Goal: Information Seeking & Learning: Learn about a topic

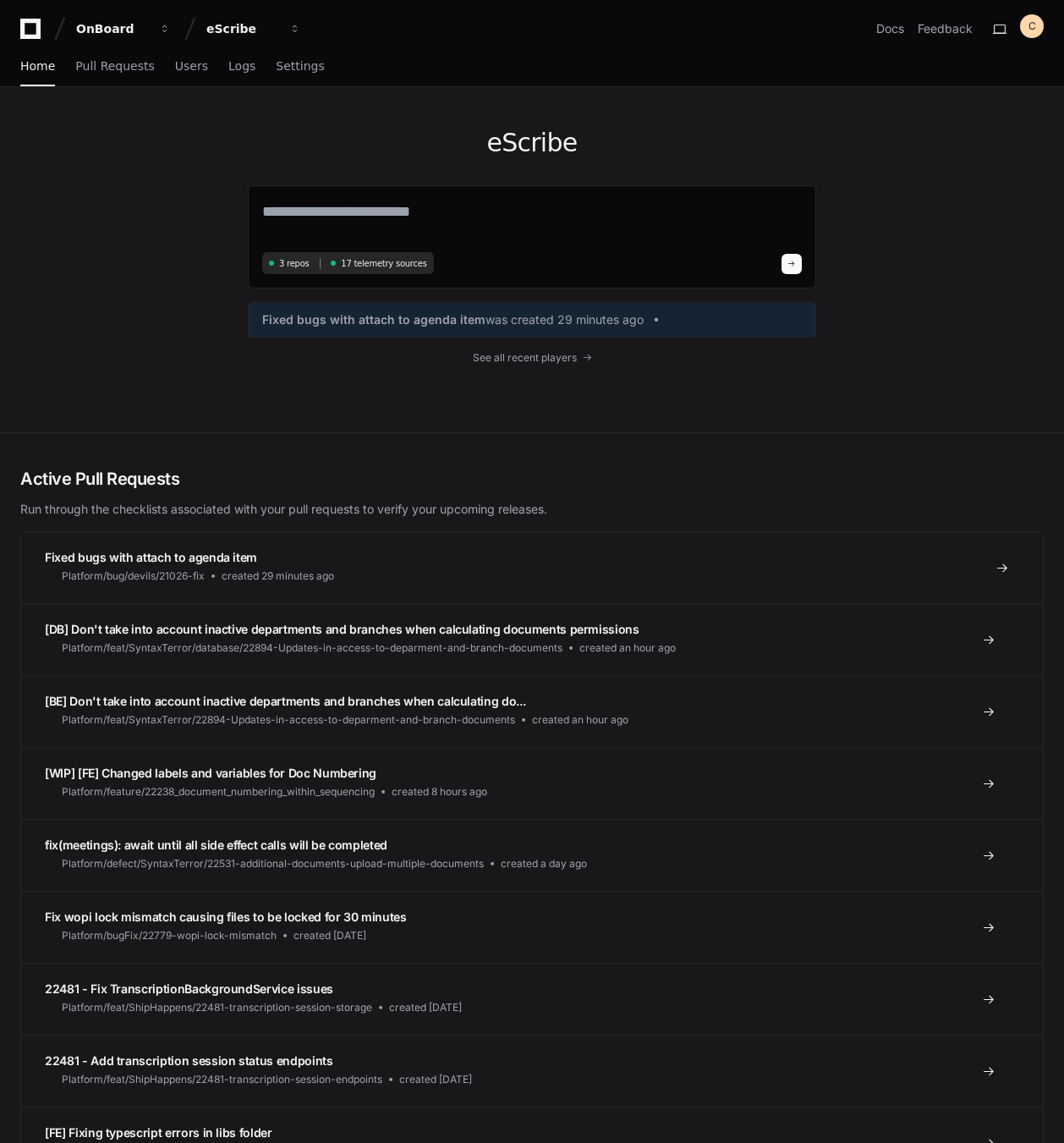
click at [199, 567] on div "Platform/bug/devils/21026-fix" at bounding box center [124, 576] width 160 height 21
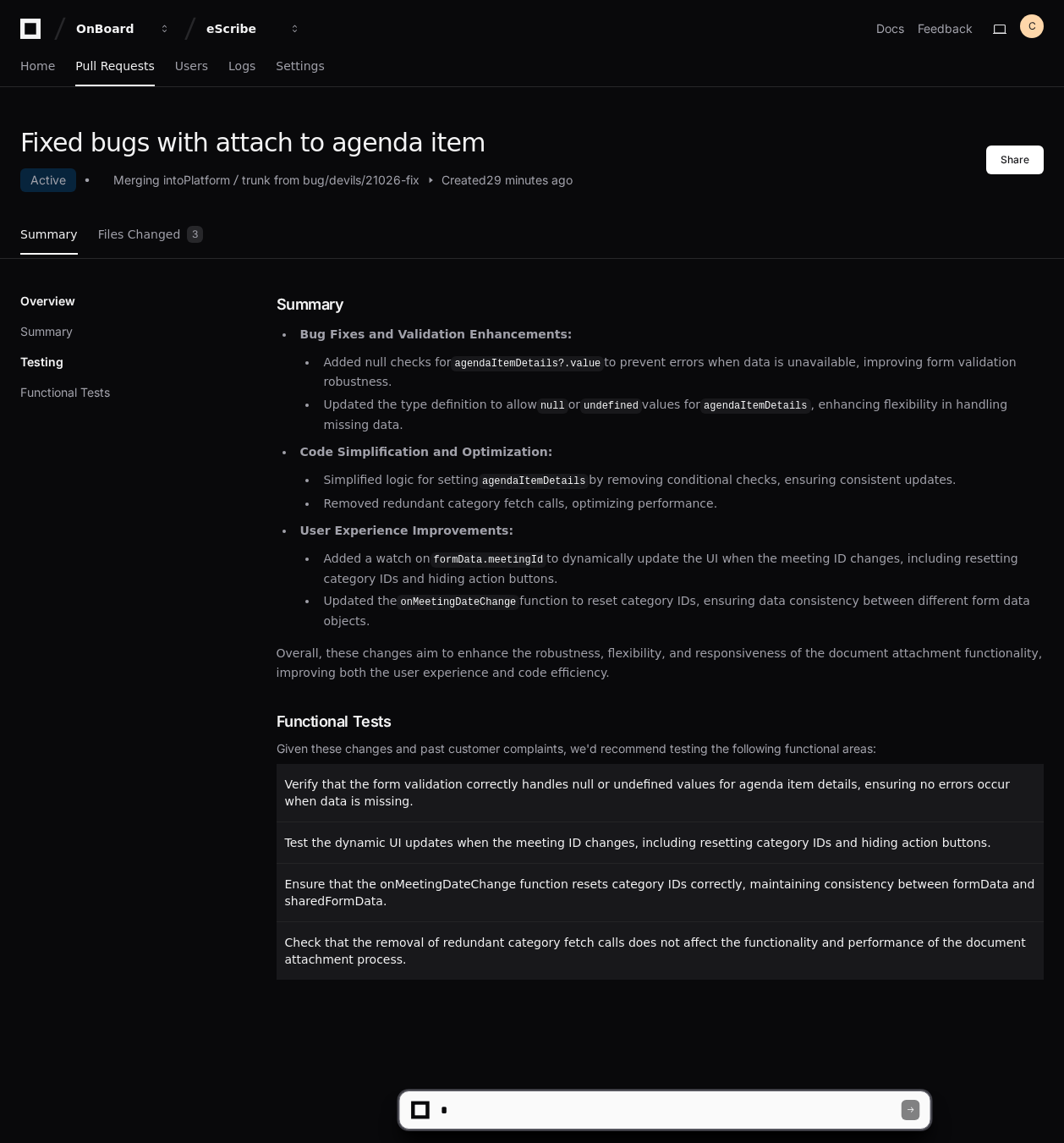
click at [563, 1101] on textarea at bounding box center [670, 1110] width 464 height 37
type textarea "**********"
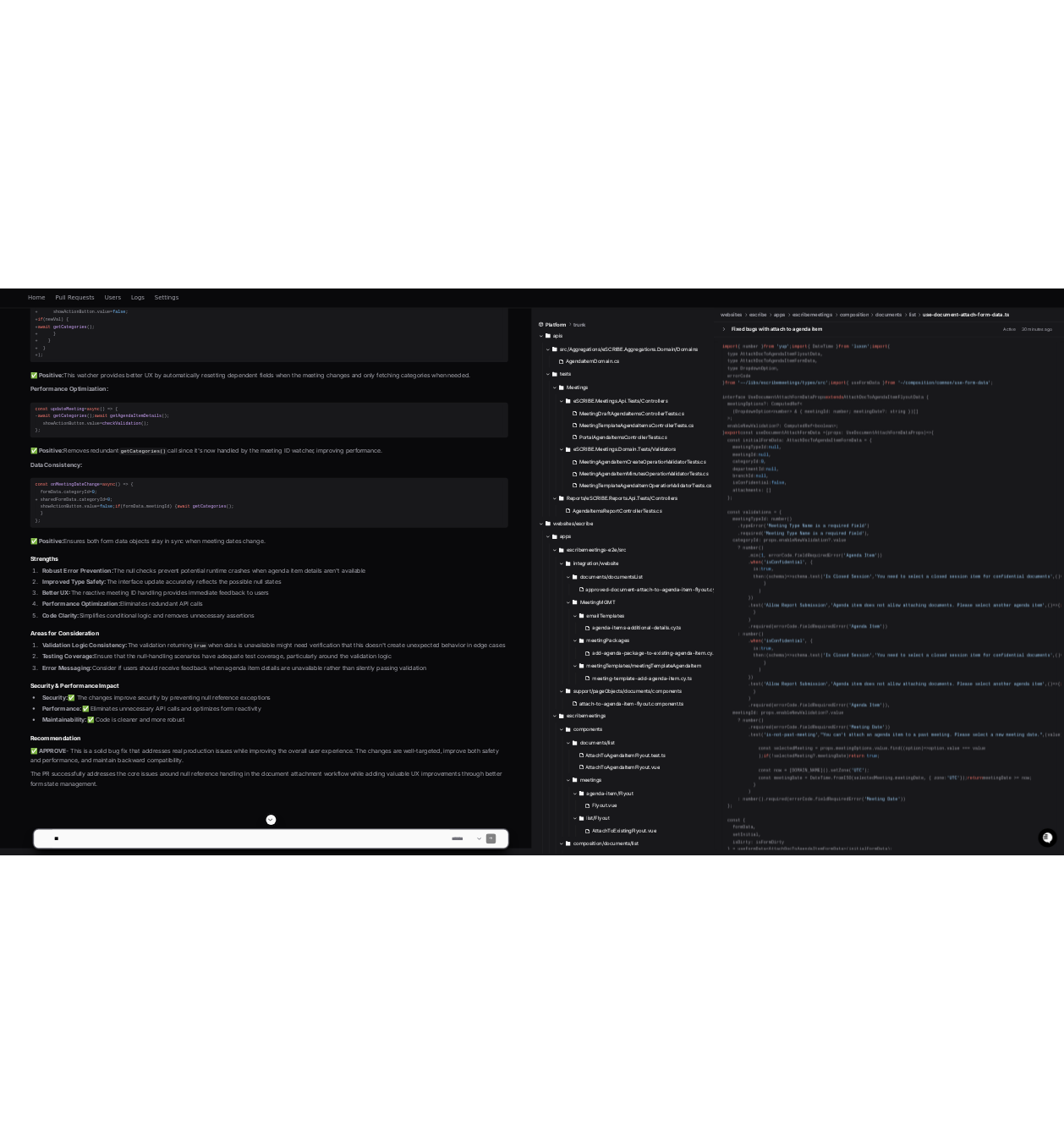
scroll to position [1770, 0]
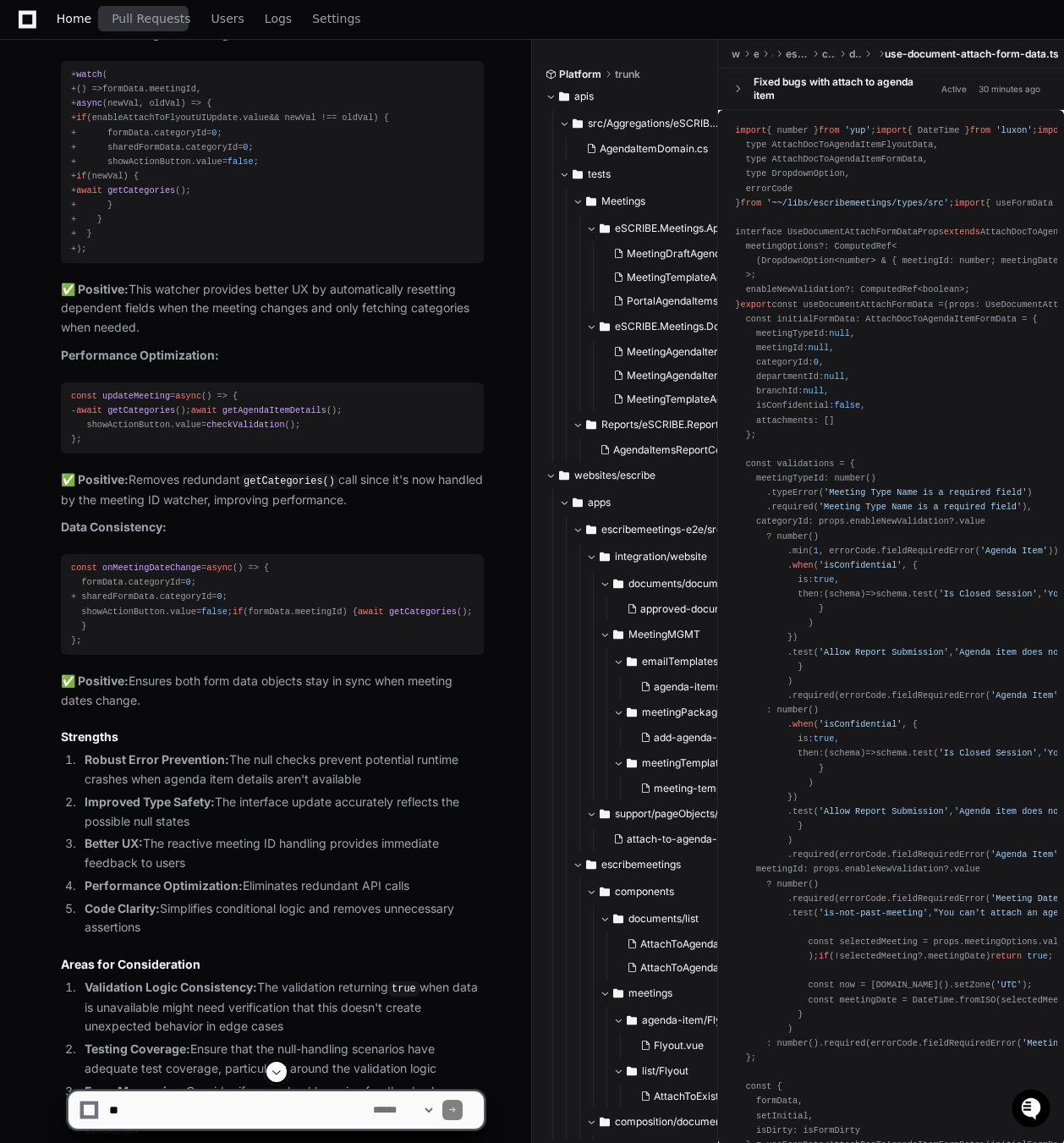
click at [85, 22] on span "Home" at bounding box center [73, 19] width 35 height 10
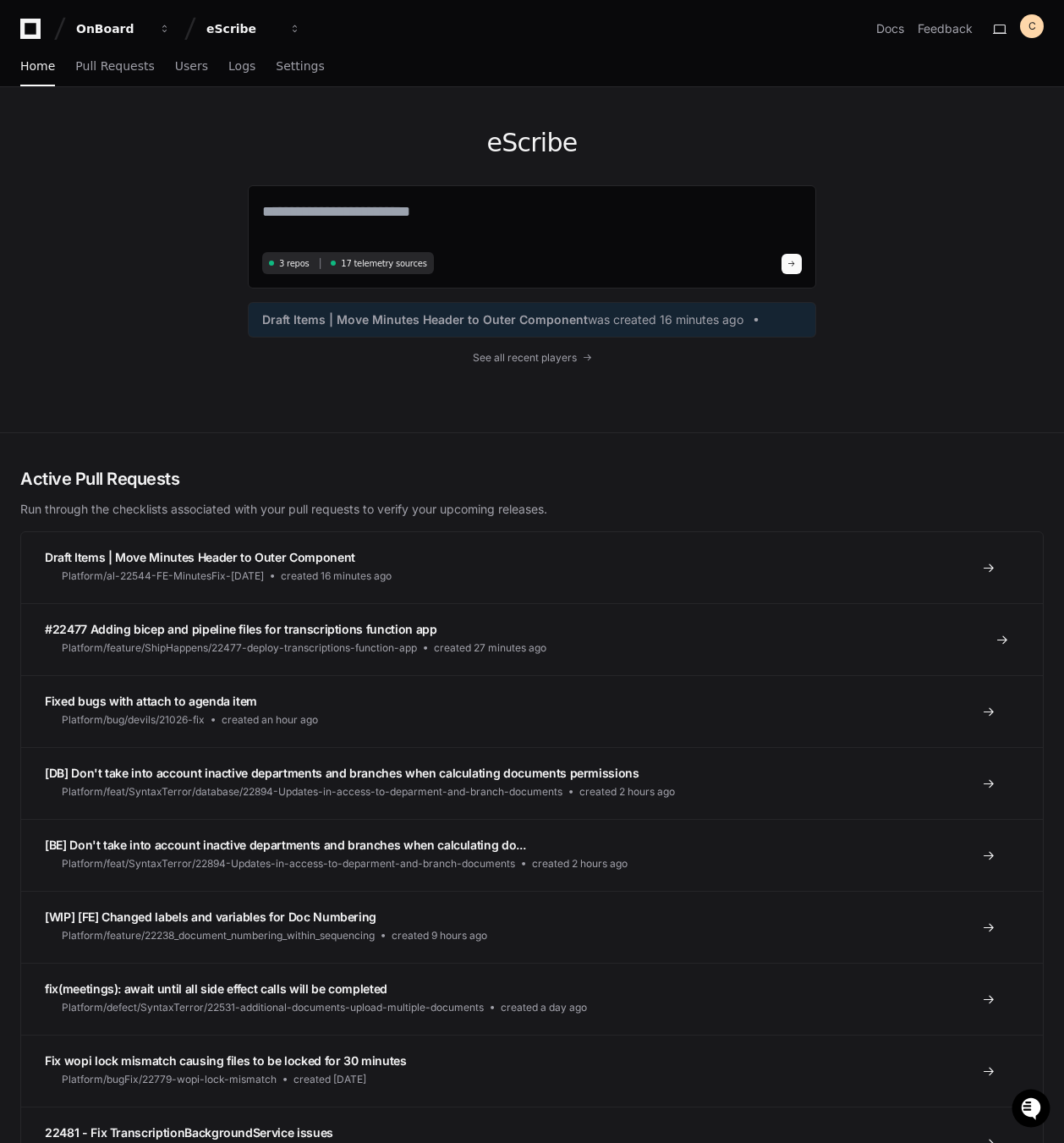
click at [259, 633] on span "#22477 Adding bicep and pipeline files for transcriptions function app" at bounding box center [241, 629] width 392 height 15
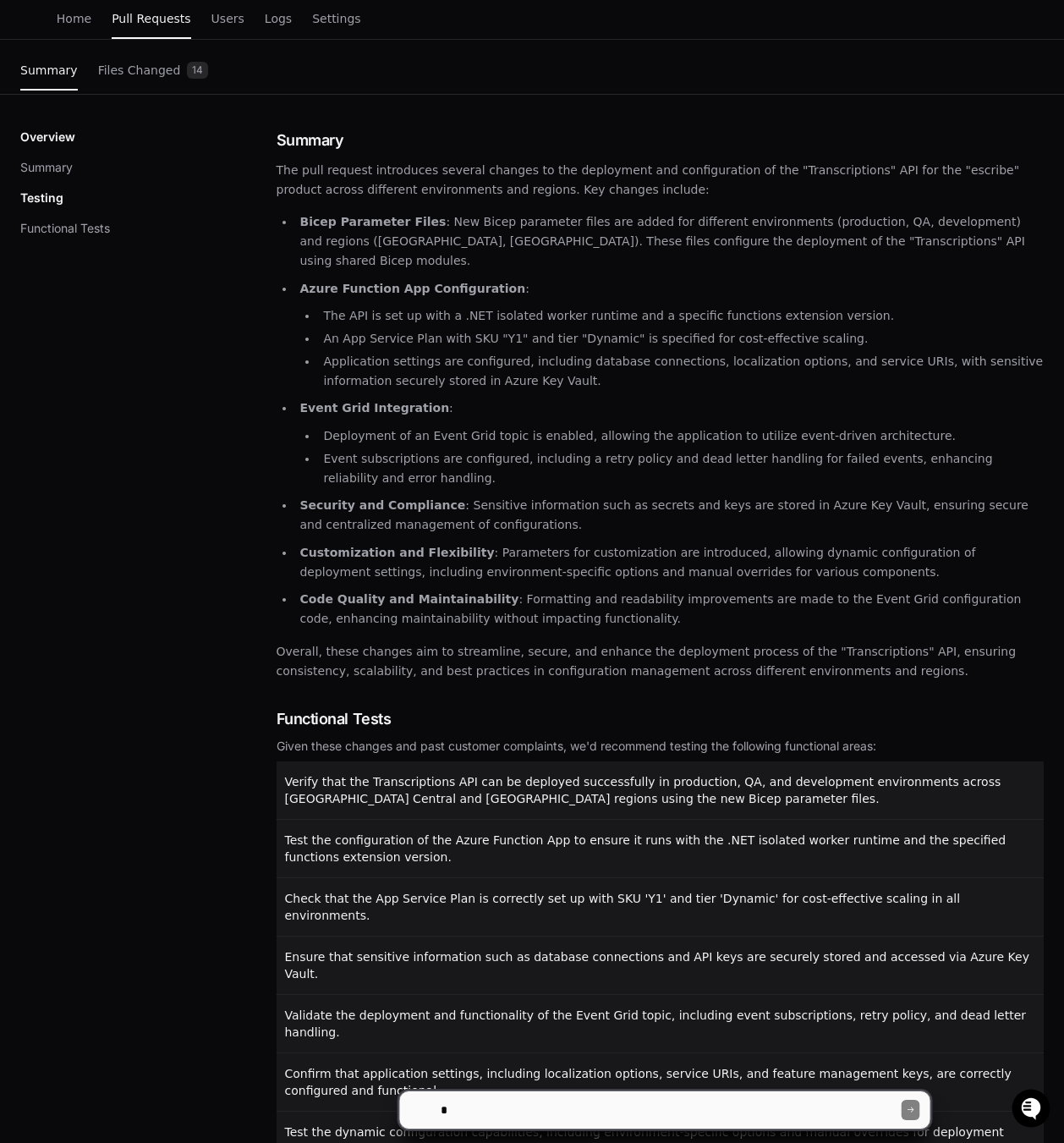
scroll to position [278, 0]
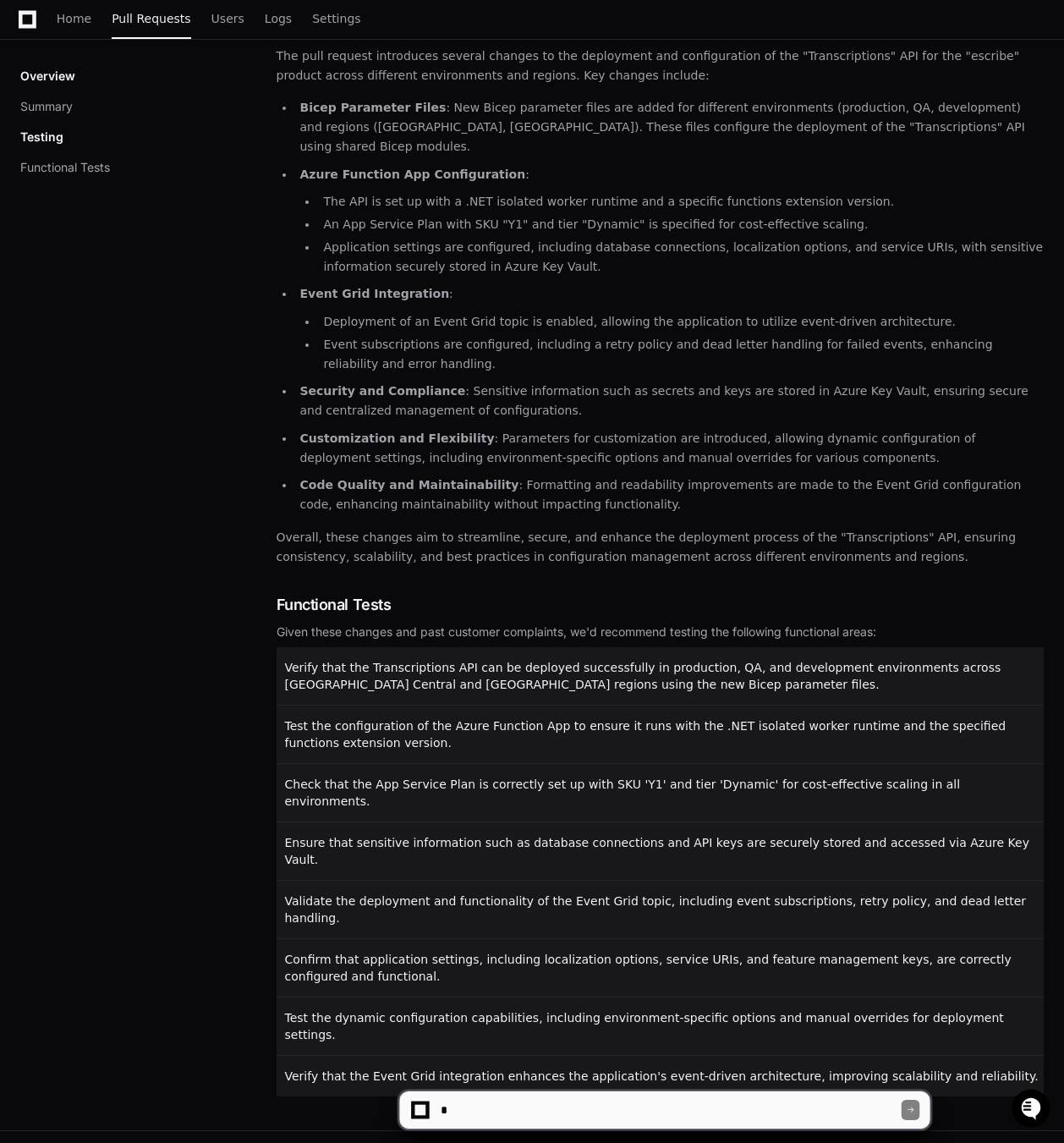
click at [603, 1111] on textarea at bounding box center [670, 1110] width 464 height 37
type textarea "**********"
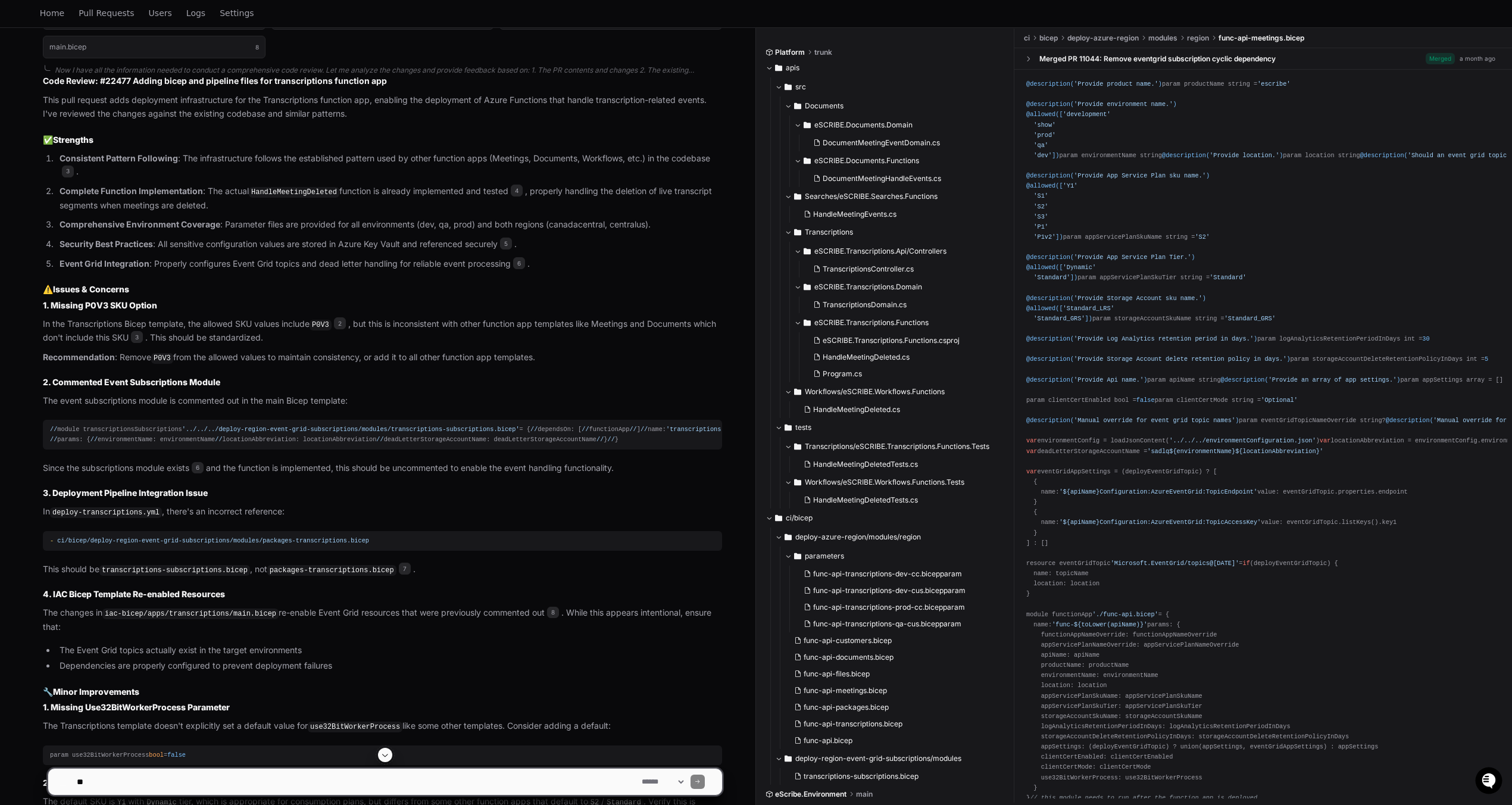
scroll to position [595, 0]
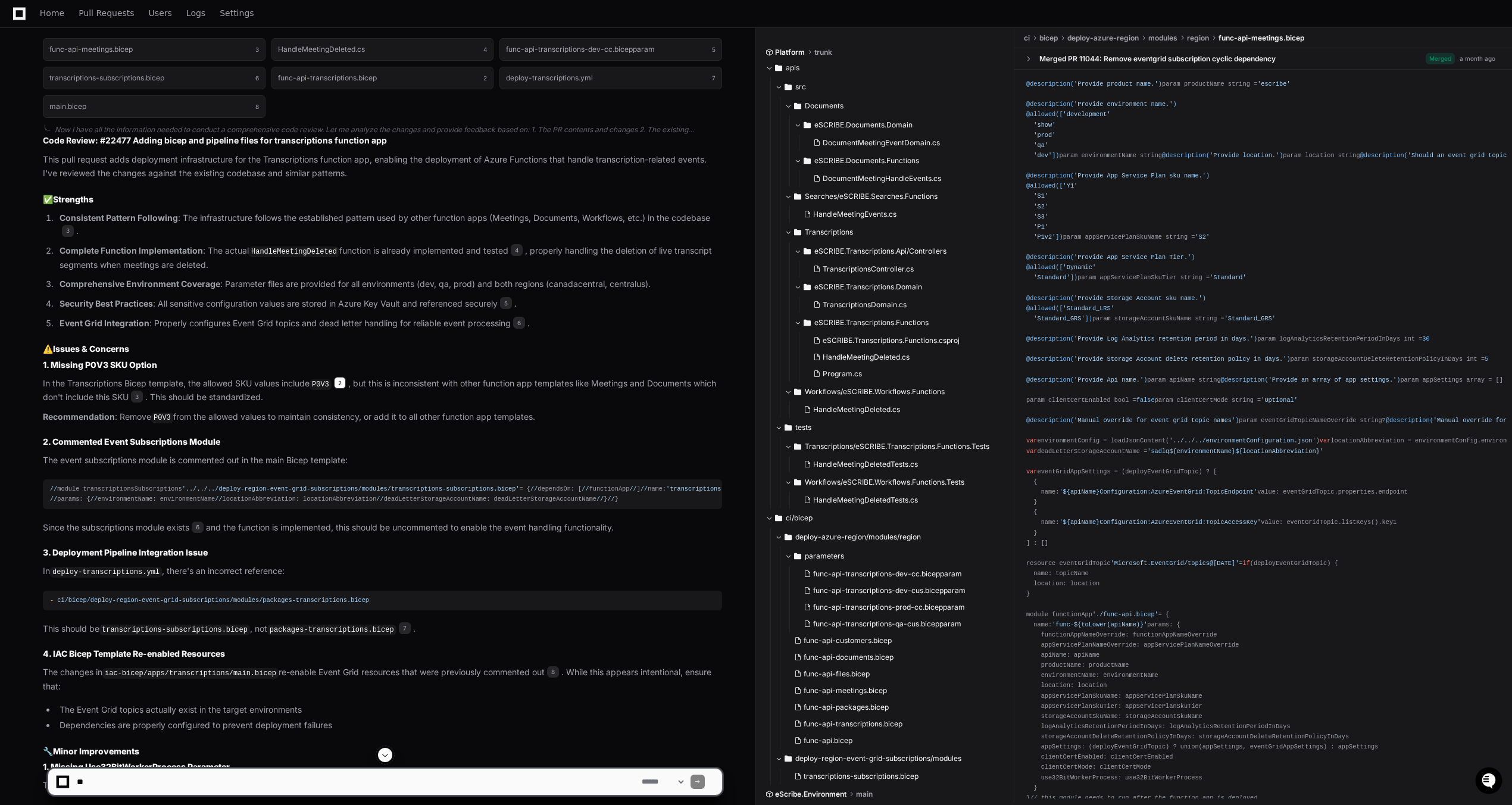
click at [342, 387] on span "2" at bounding box center [339, 382] width 12 height 12
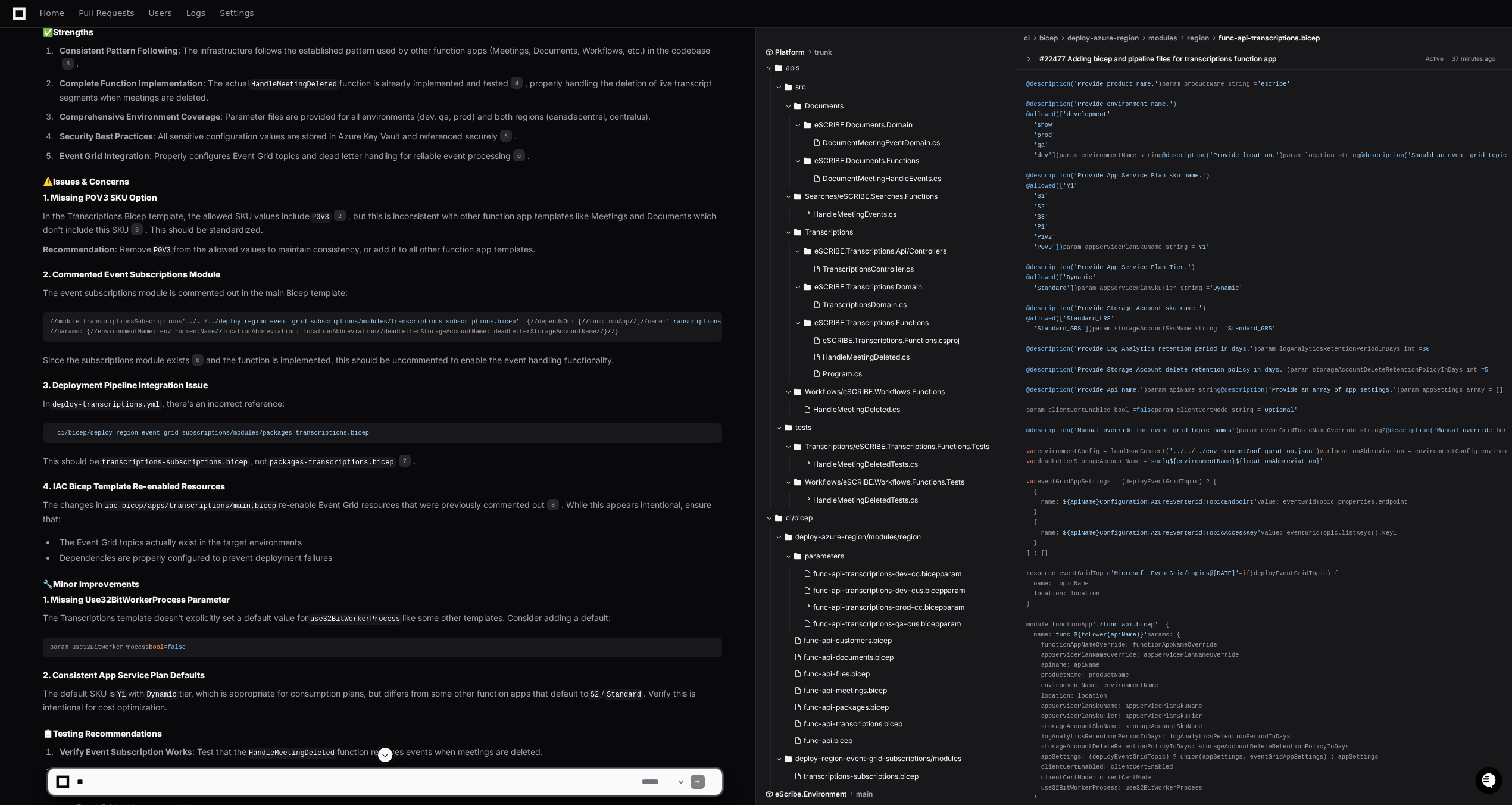
scroll to position [774, 0]
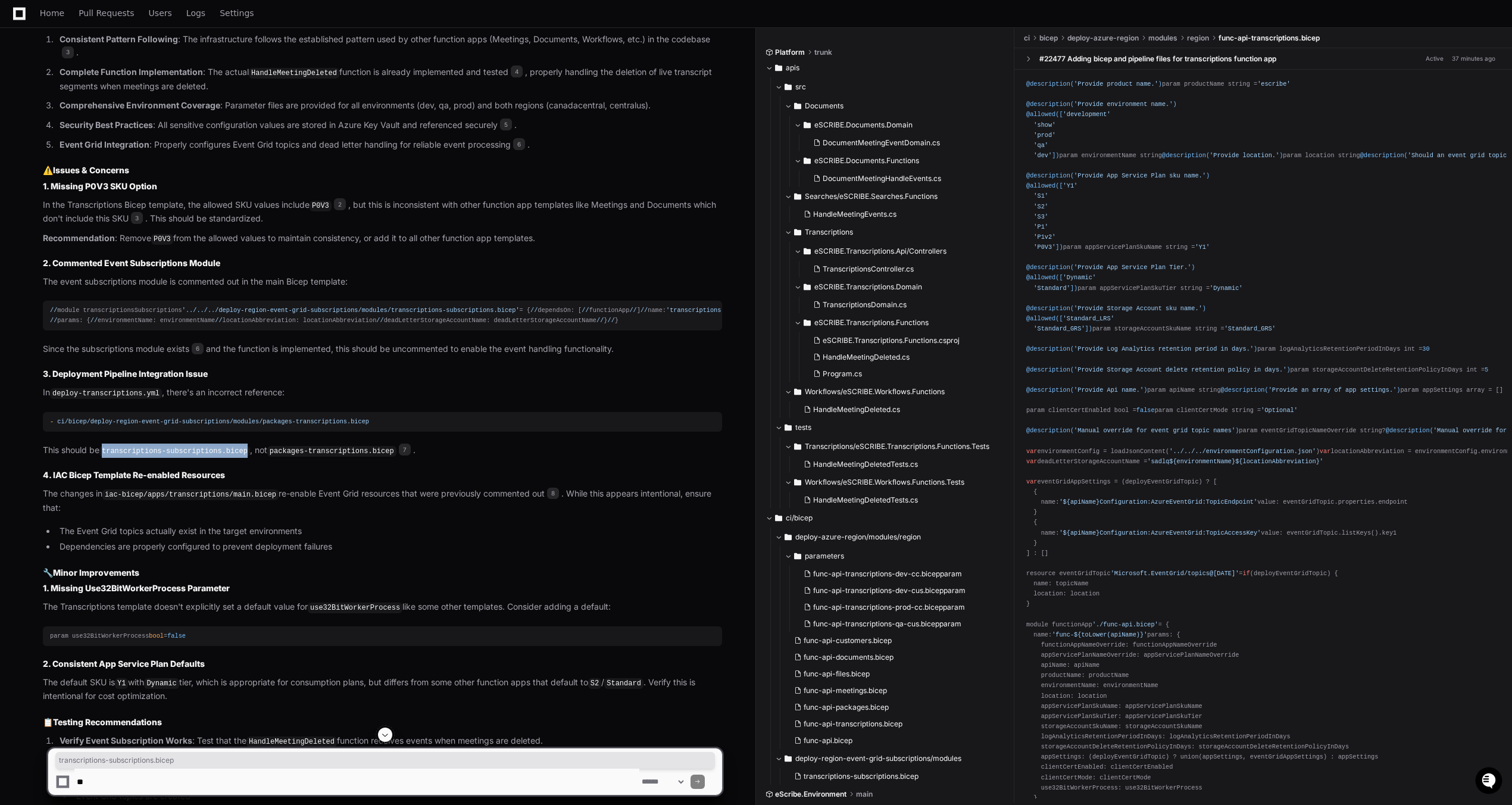
drag, startPoint x: 105, startPoint y: 543, endPoint x: 239, endPoint y: 545, distance: 134.0
click at [239, 457] on code "transcriptions-subscriptions.bicep" at bounding box center [174, 451] width 151 height 10
copy code "transcriptions-subscriptions.bicep"
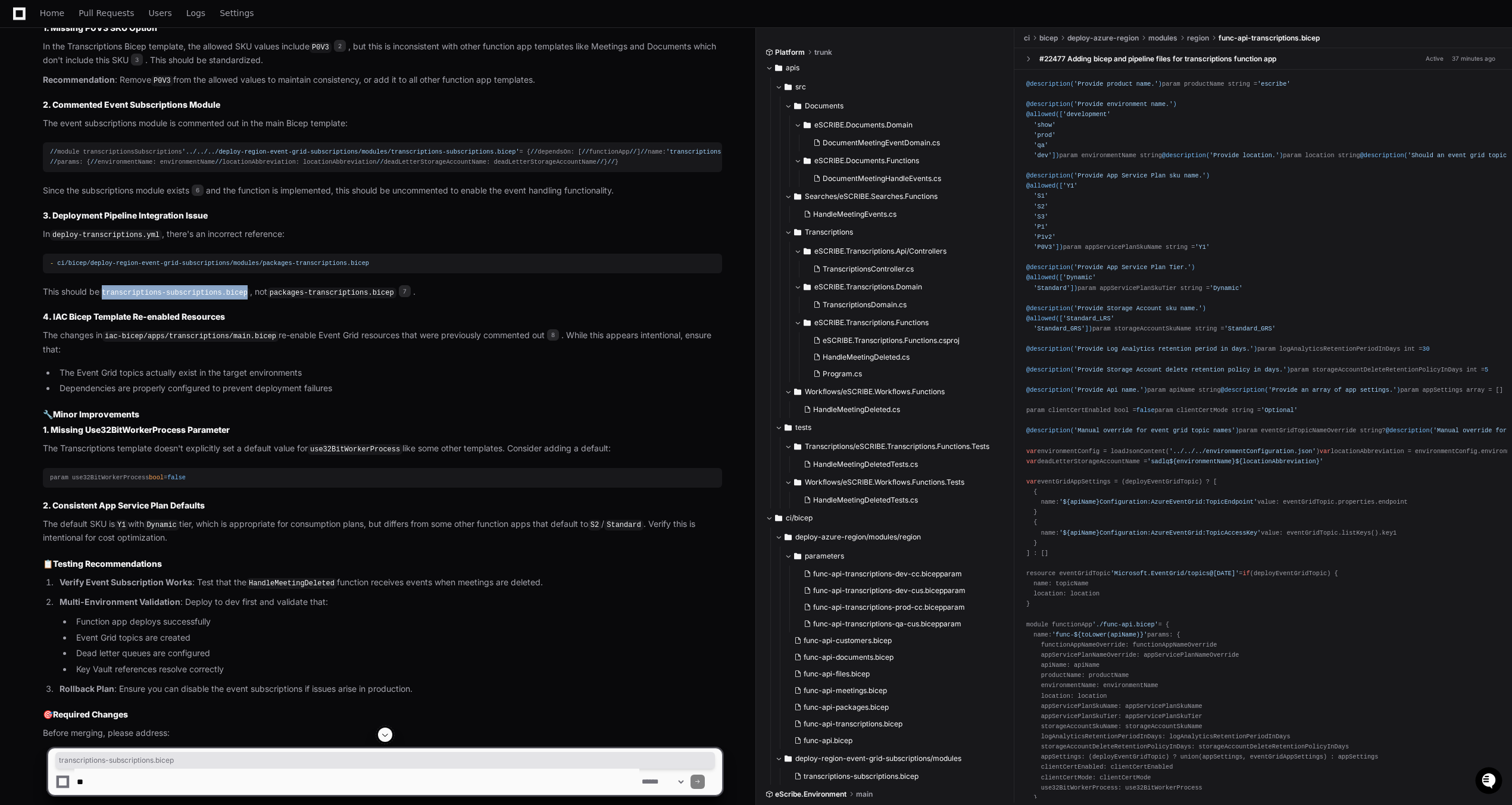
scroll to position [953, 0]
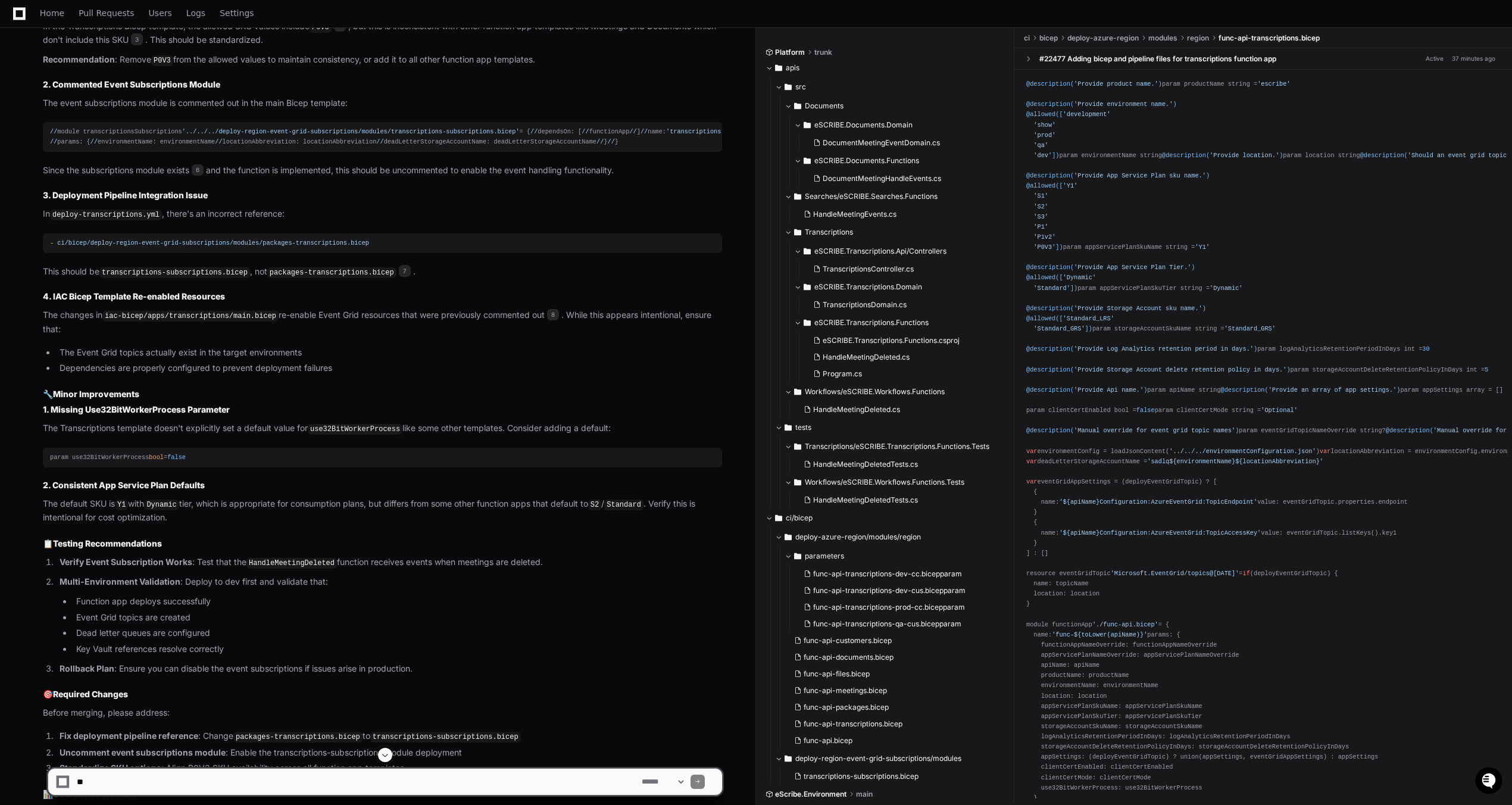
click at [94, 463] on div "param use32BitWorkerProcess bool = false" at bounding box center [382, 457] width 665 height 10
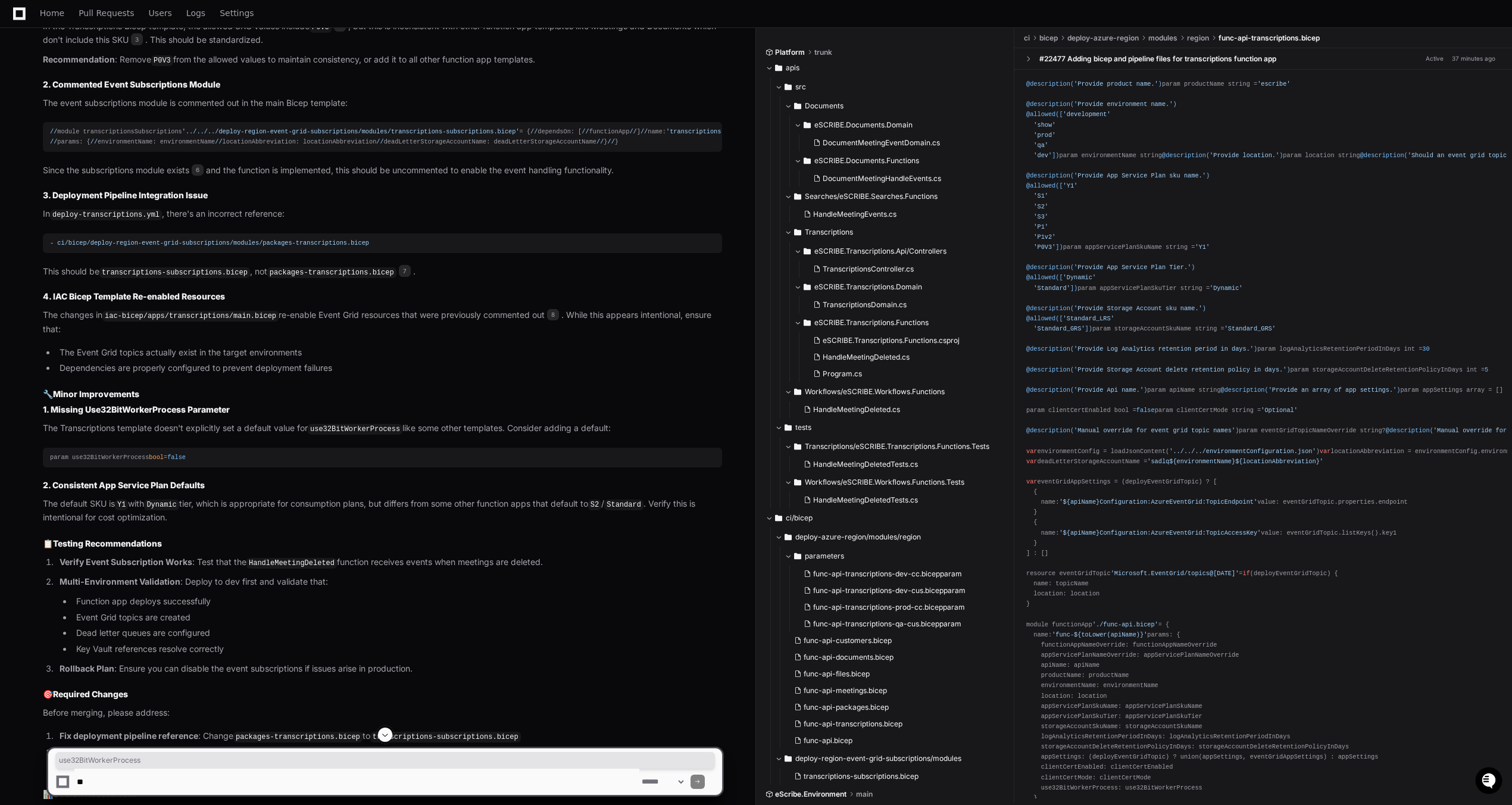
copy div "use32BitWorkerProcess"
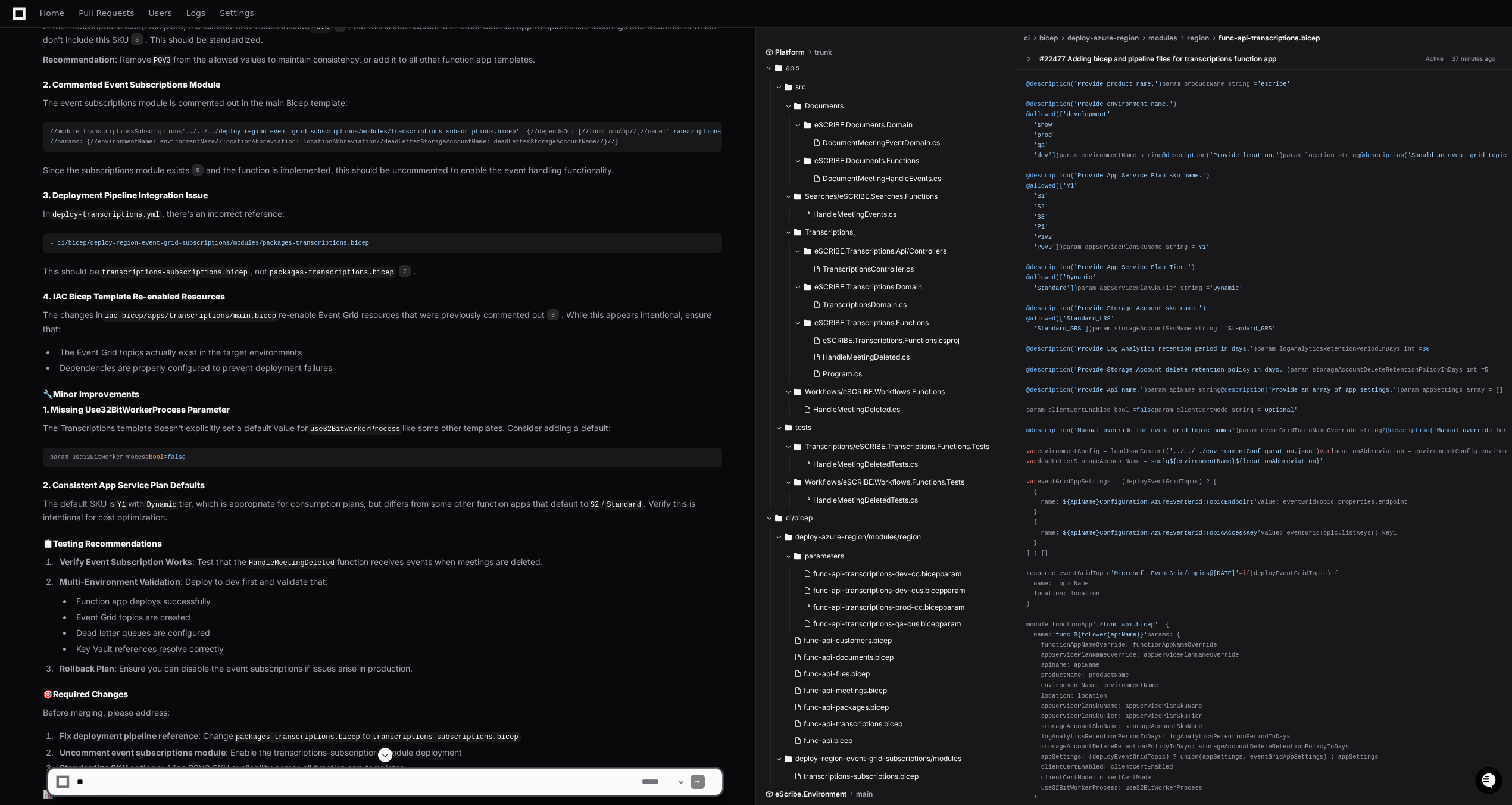
click at [325, 557] on article "Code Review: #22477 Adding bicep and pipeline files for transcriptions function…" at bounding box center [382, 315] width 679 height 1076
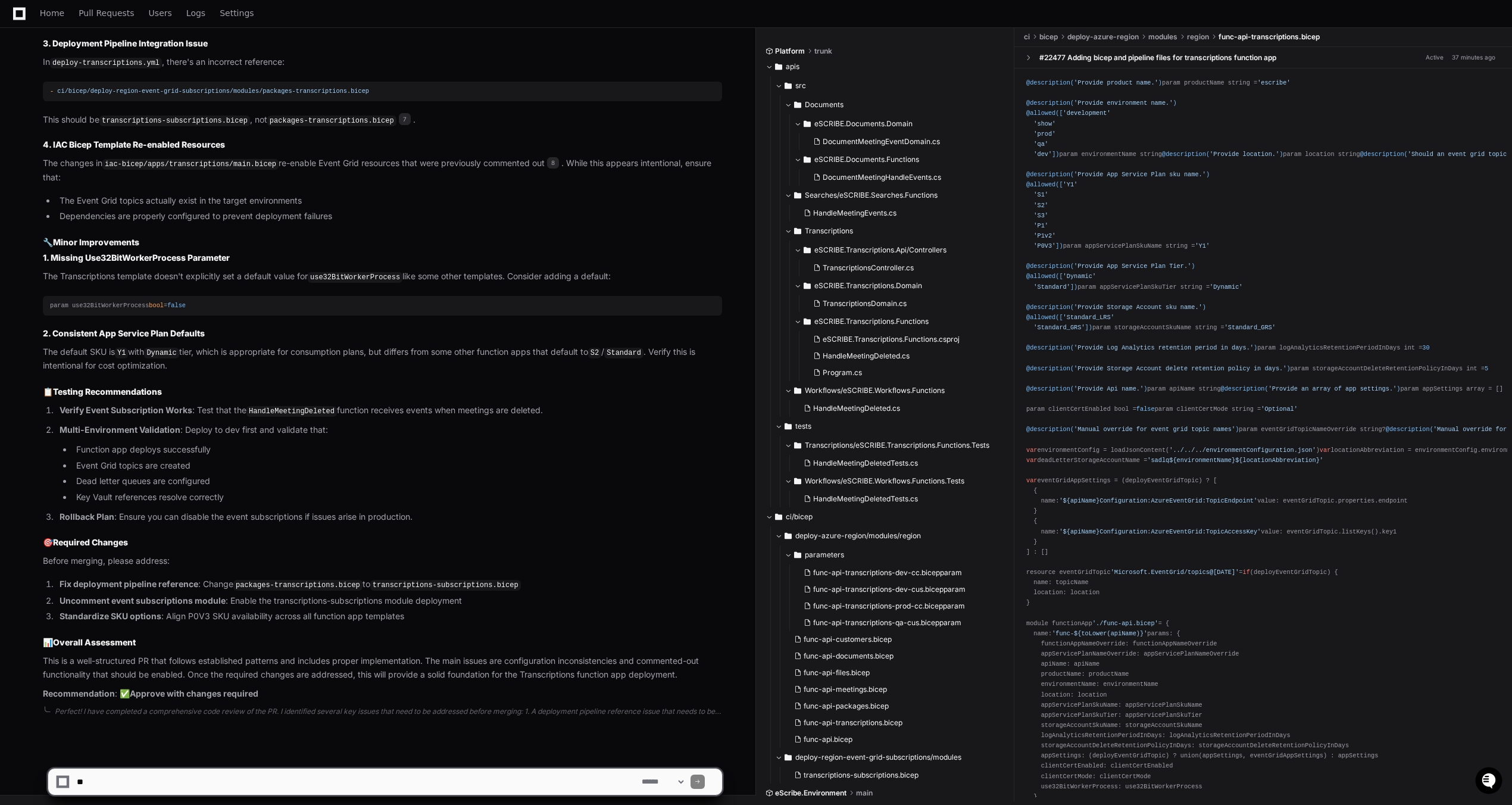
scroll to position [1192, 0]
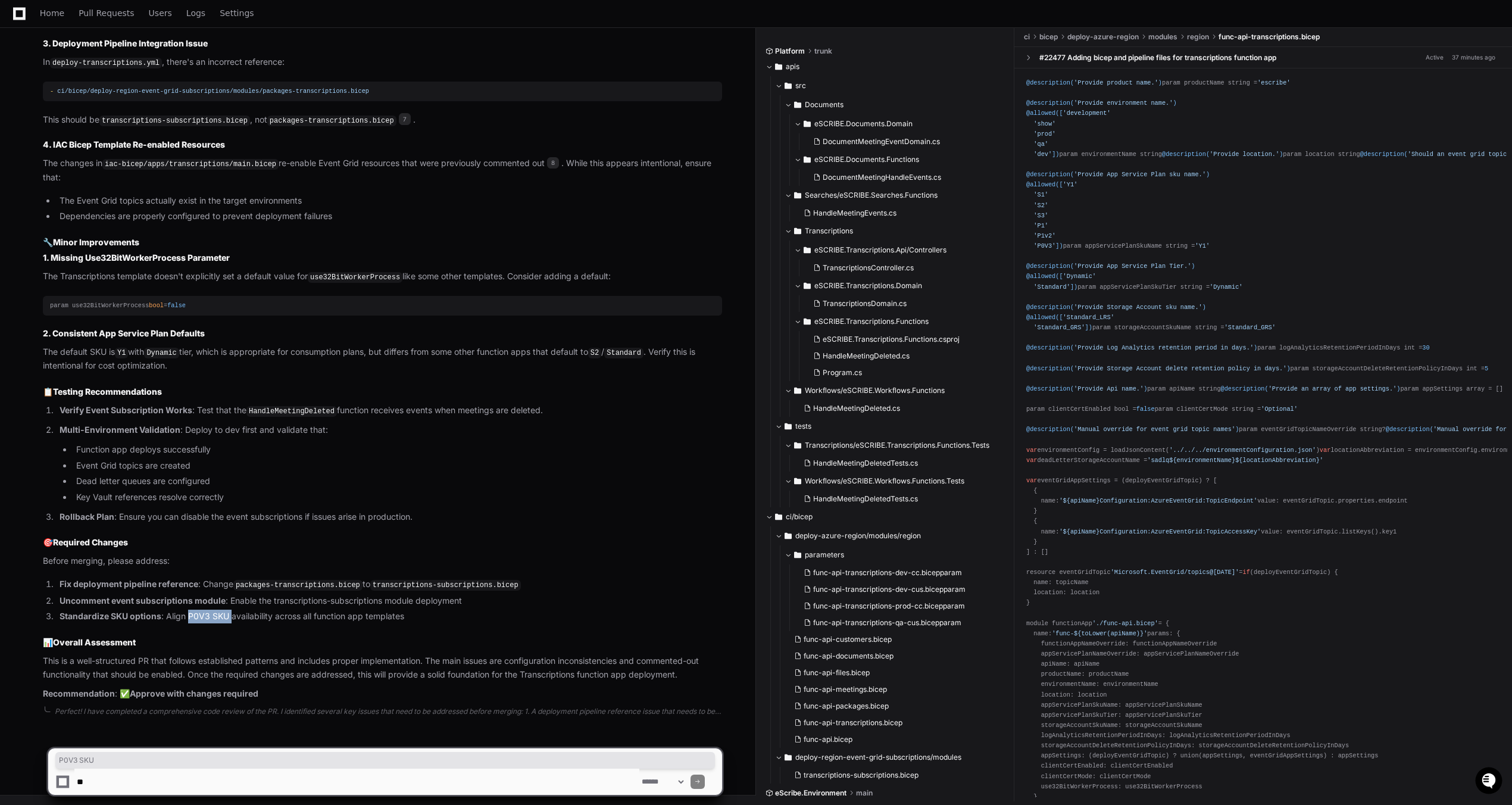
drag, startPoint x: 189, startPoint y: 619, endPoint x: 230, endPoint y: 619, distance: 41.0
click at [230, 618] on li "Standardize SKU options : Align P0V3 SKU availability across all function app t…" at bounding box center [389, 617] width 666 height 14
copy li "P0V3 SKU"
